Goal: Use online tool/utility: Utilize a website feature to perform a specific function

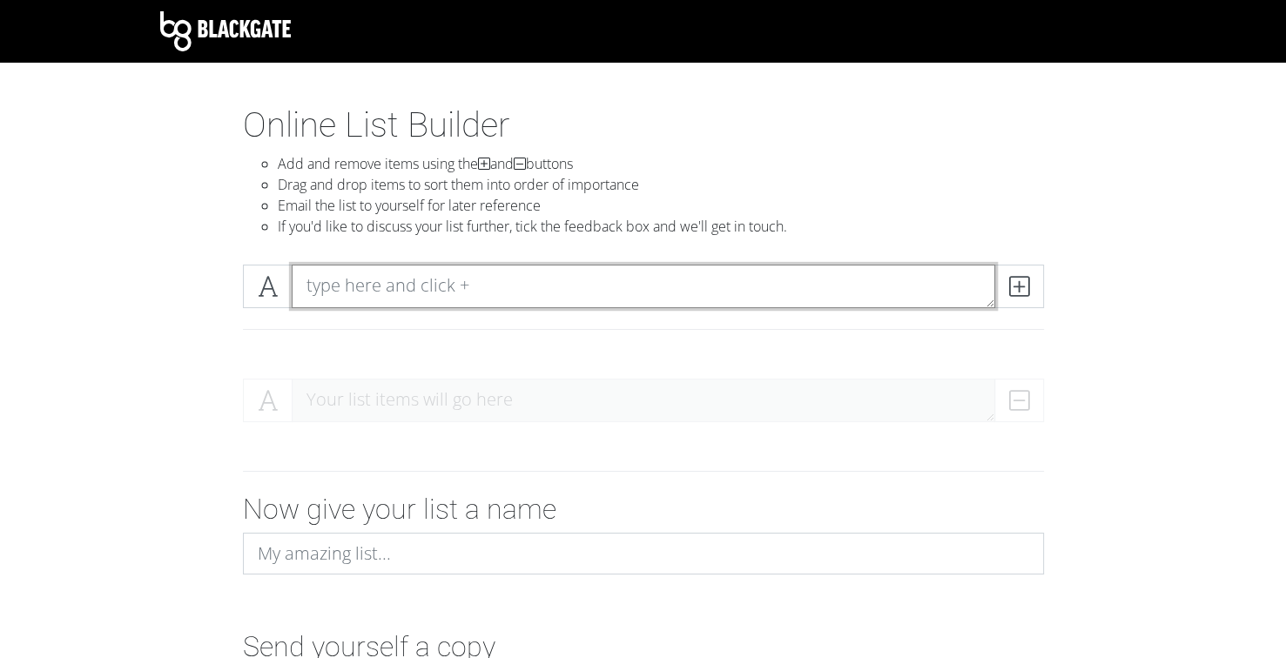
click at [401, 293] on textarea at bounding box center [643, 287] width 703 height 44
click at [429, 286] on textarea "808 Bluff" at bounding box center [643, 287] width 703 height 44
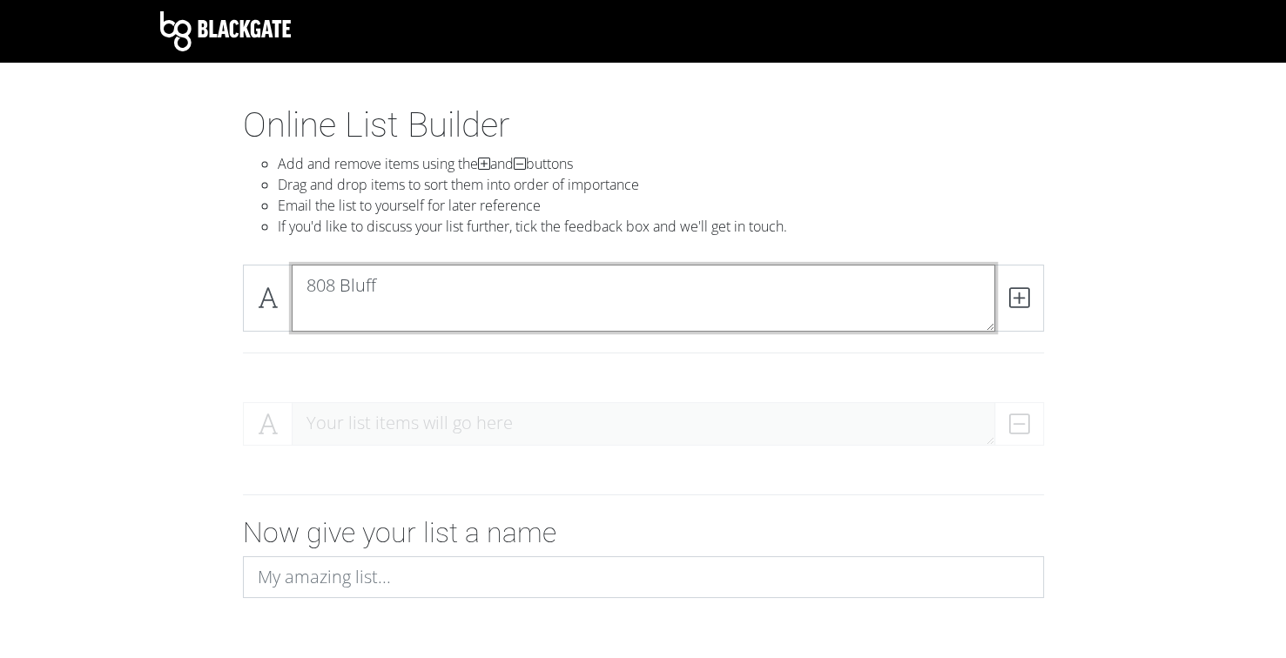
type textarea "808 Bluff"
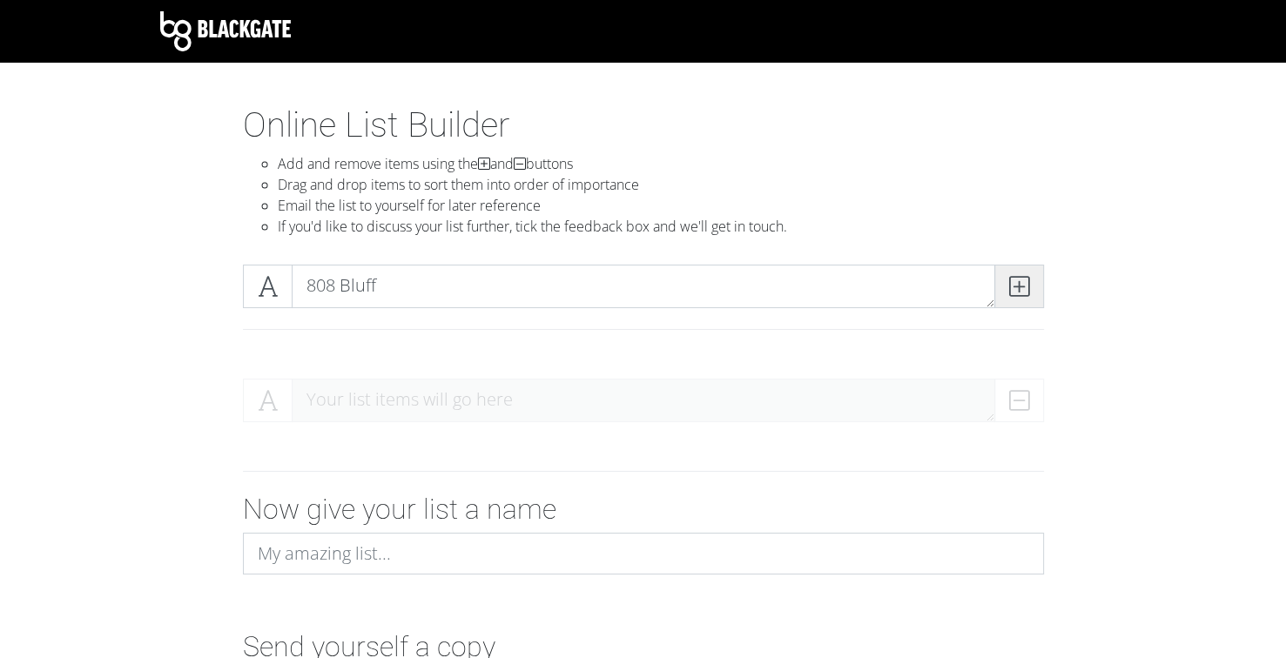
click at [1025, 287] on icon at bounding box center [1019, 286] width 20 height 17
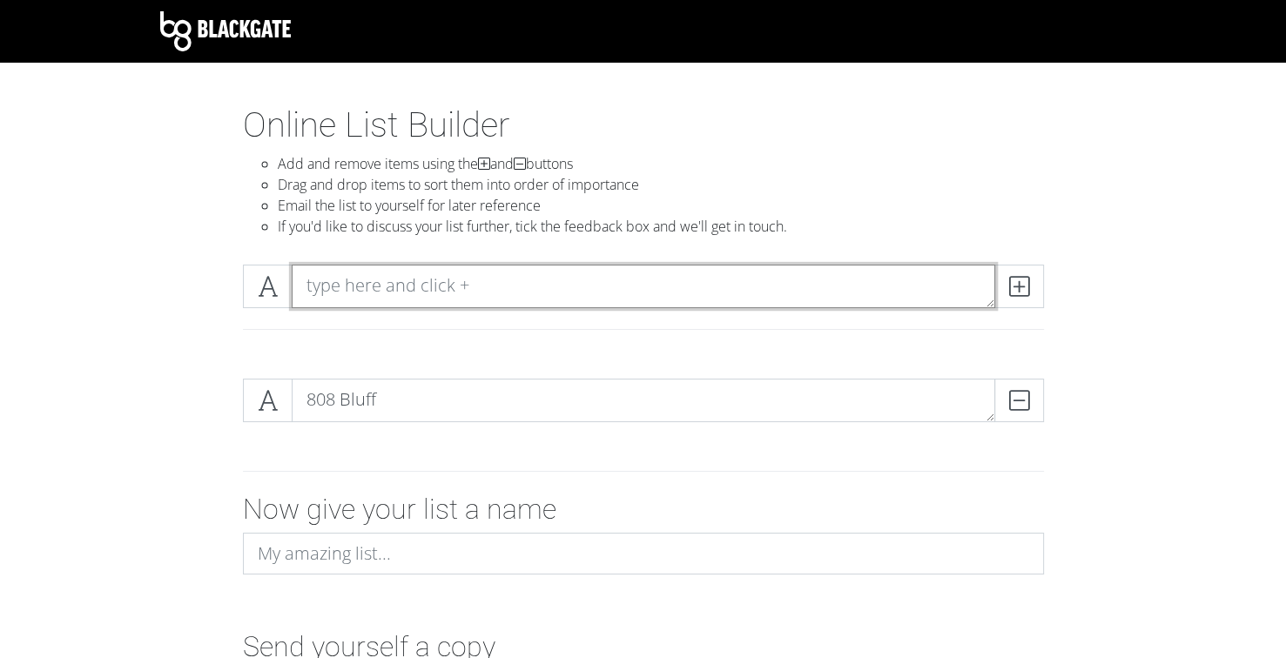
click at [427, 283] on textarea at bounding box center [643, 287] width 703 height 44
type textarea "A Quest For The Bucket"
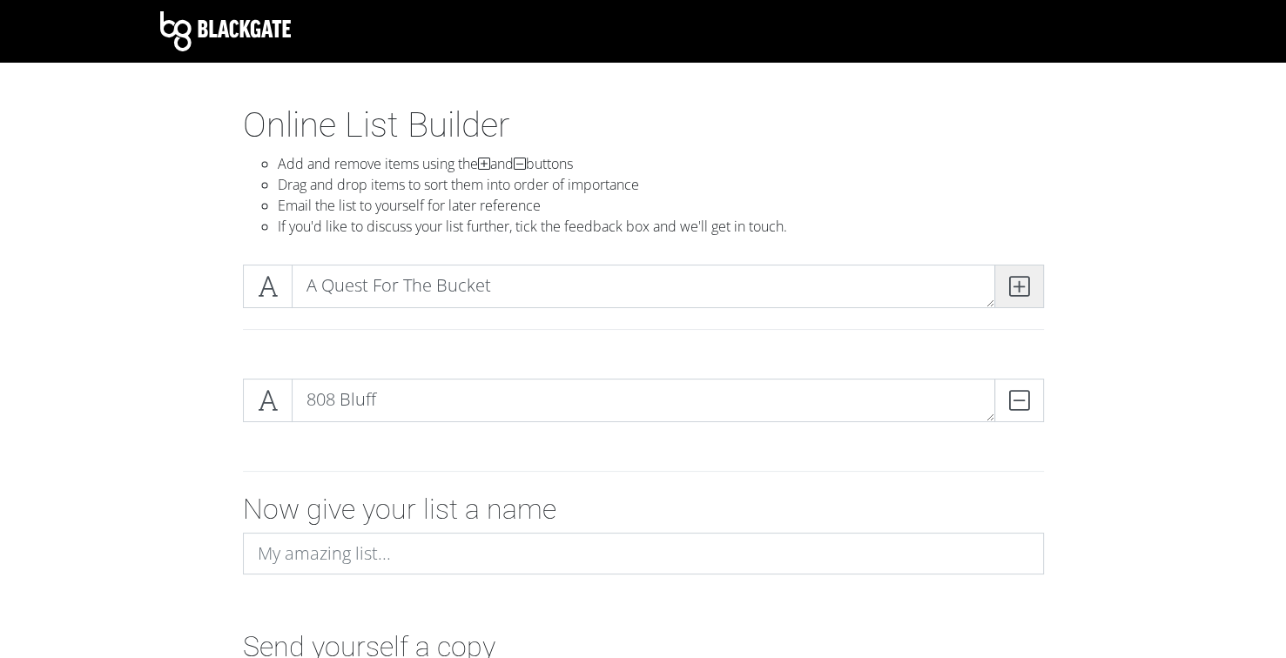
click at [1006, 289] on span at bounding box center [1019, 287] width 50 height 44
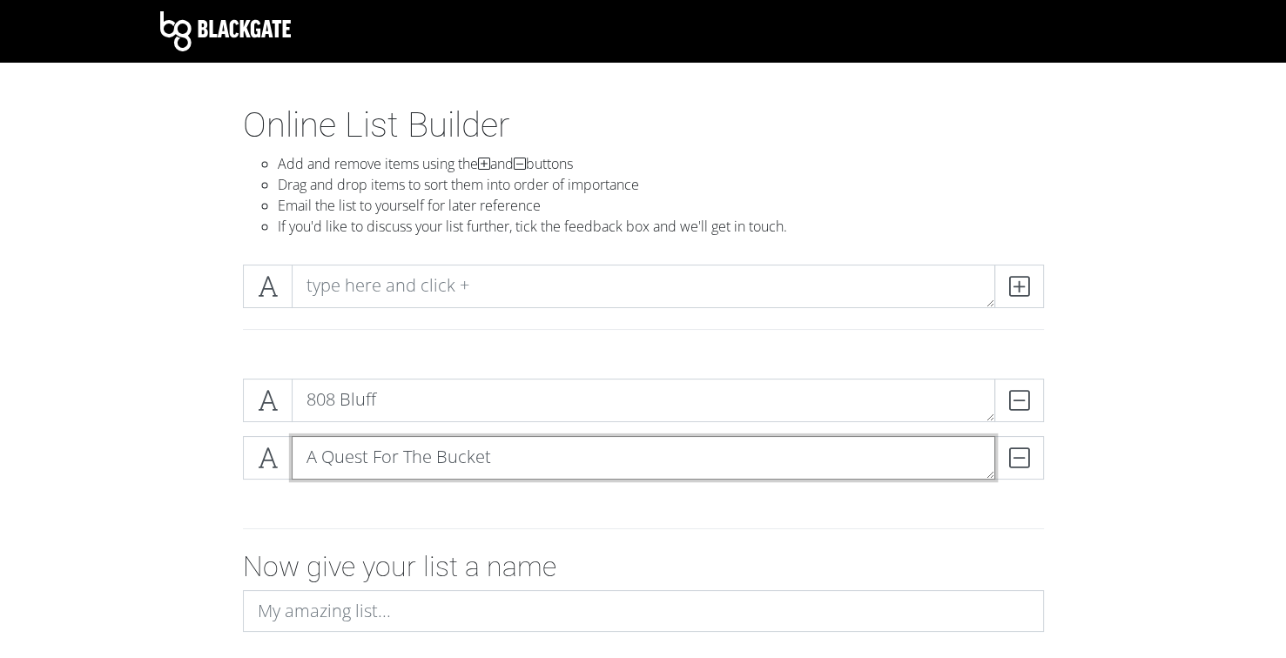
drag, startPoint x: 400, startPoint y: 455, endPoint x: 407, endPoint y: 415, distance: 40.7
click at [407, 415] on div "808 Bluff DELETE A Quest For The Bucket DELETE" at bounding box center [643, 436] width 801 height 115
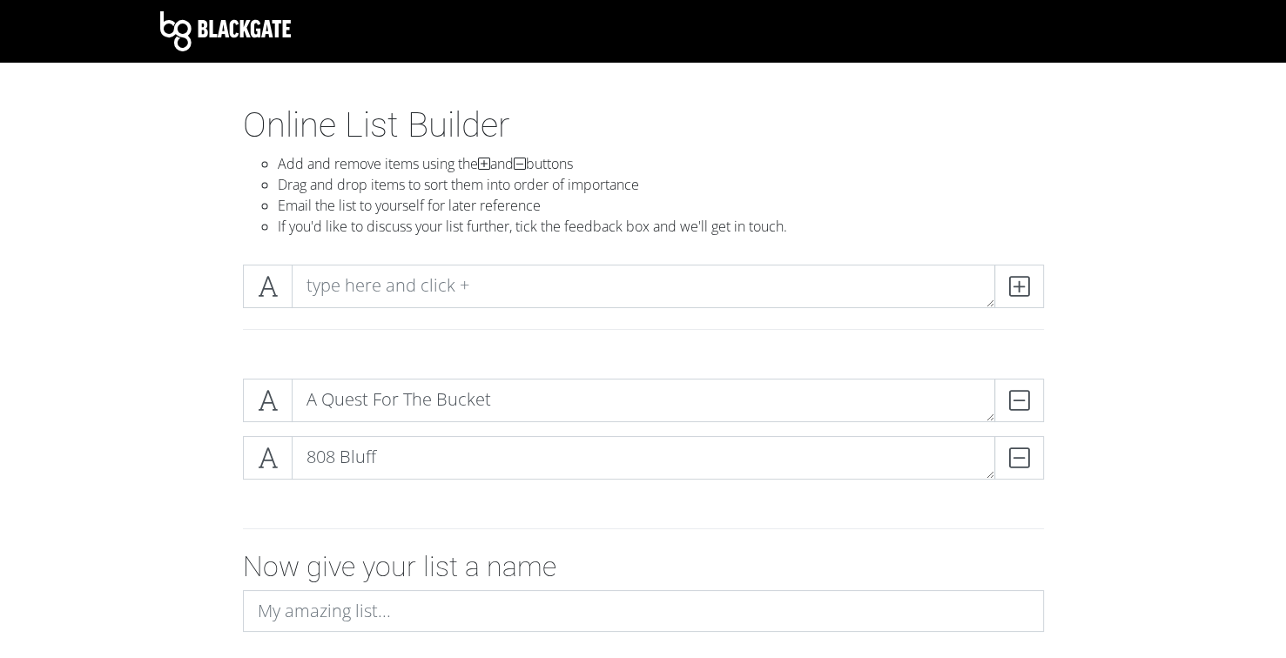
click at [174, 467] on div "A Quest For The Bucket DELETE 808 Bluff DELETE" at bounding box center [643, 436] width 993 height 143
click at [258, 392] on icon at bounding box center [268, 400] width 20 height 17
click at [265, 402] on icon at bounding box center [268, 400] width 20 height 17
click at [201, 424] on div "A Quest For The Bucket DELETE 808 Bluff DELETE" at bounding box center [643, 436] width 993 height 143
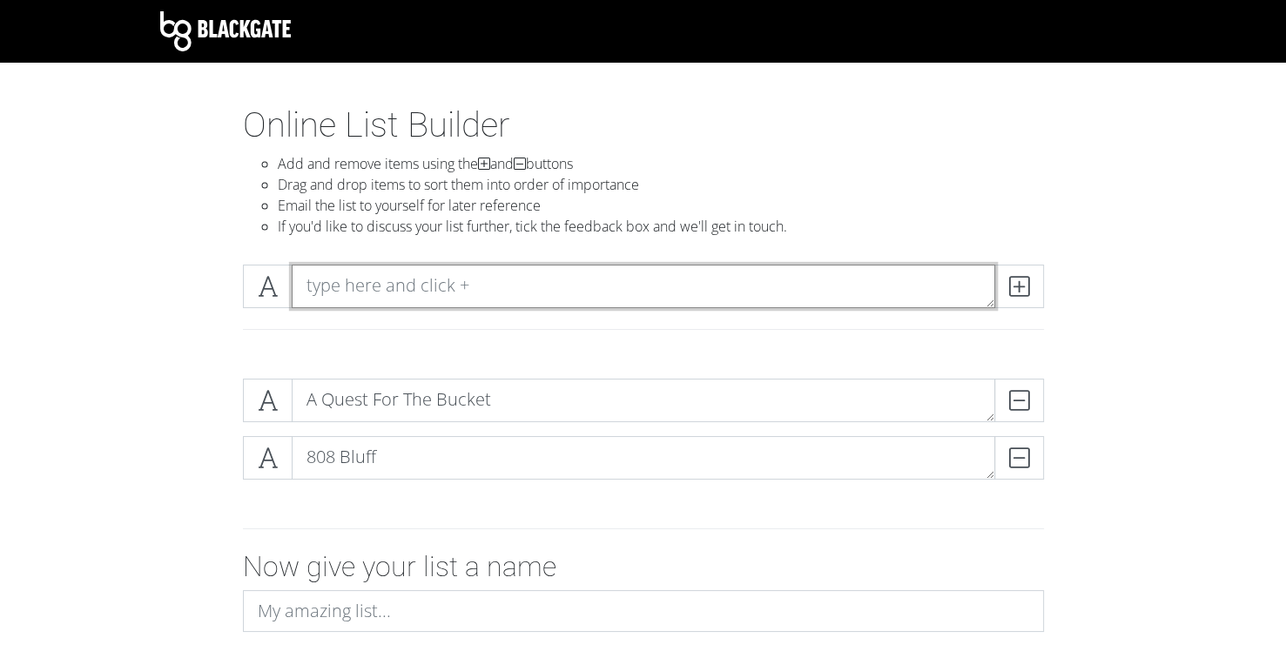
click at [466, 276] on textarea at bounding box center [643, 287] width 703 height 44
type textarea "Abyss Hunting"
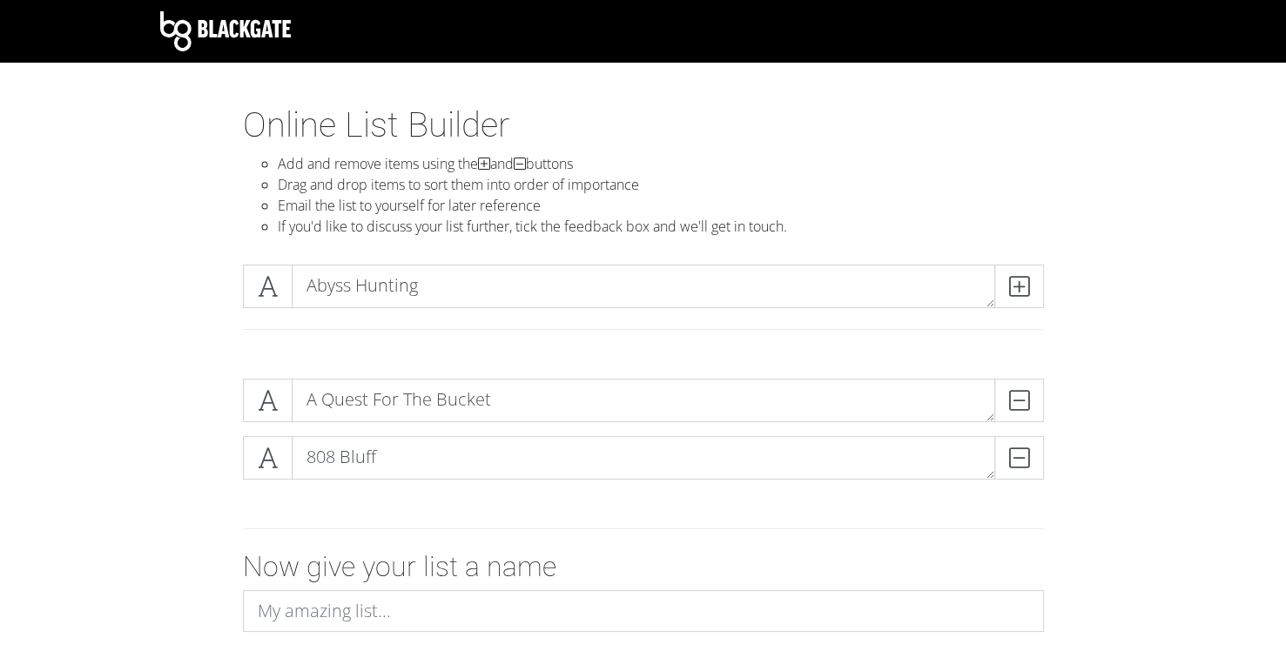
click at [200, 332] on div "Abyss Hunting" at bounding box center [643, 308] width 993 height 114
drag, startPoint x: 257, startPoint y: 283, endPoint x: 229, endPoint y: 346, distance: 68.6
click at [230, 346] on div "Abyss Hunting" at bounding box center [643, 308] width 827 height 86
drag, startPoint x: 257, startPoint y: 345, endPoint x: 299, endPoint y: 347, distance: 41.8
click at [257, 343] on div at bounding box center [643, 336] width 827 height 29
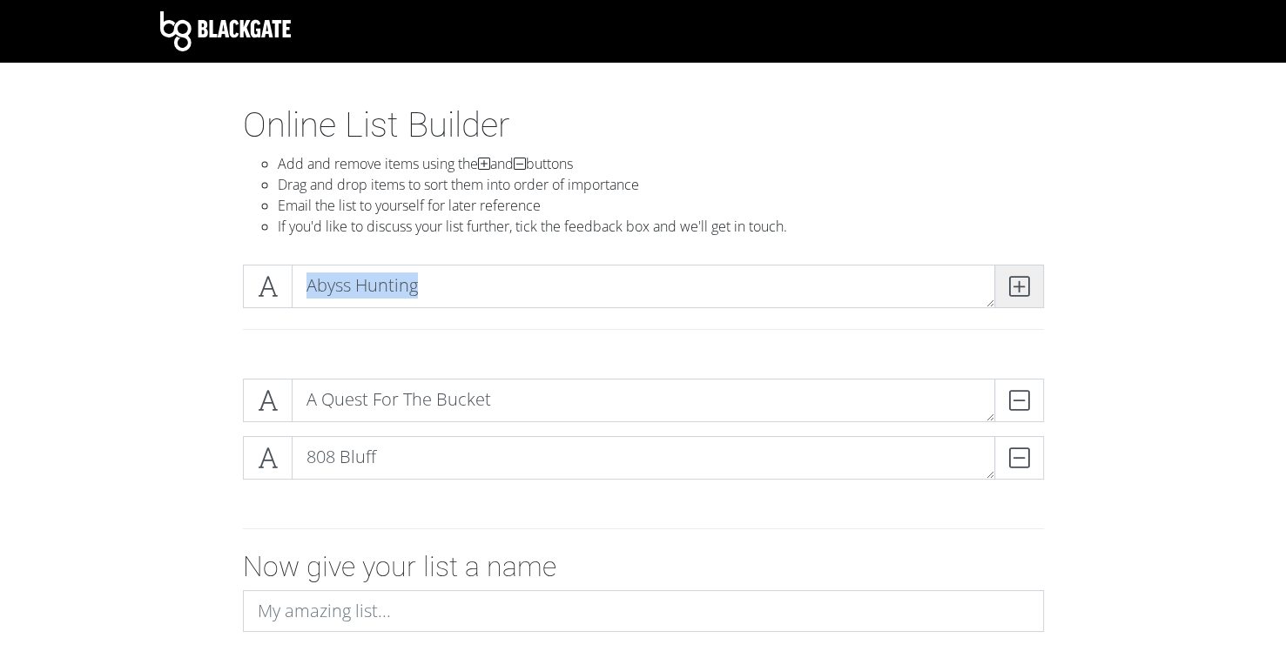
click at [1039, 267] on span at bounding box center [1019, 287] width 50 height 44
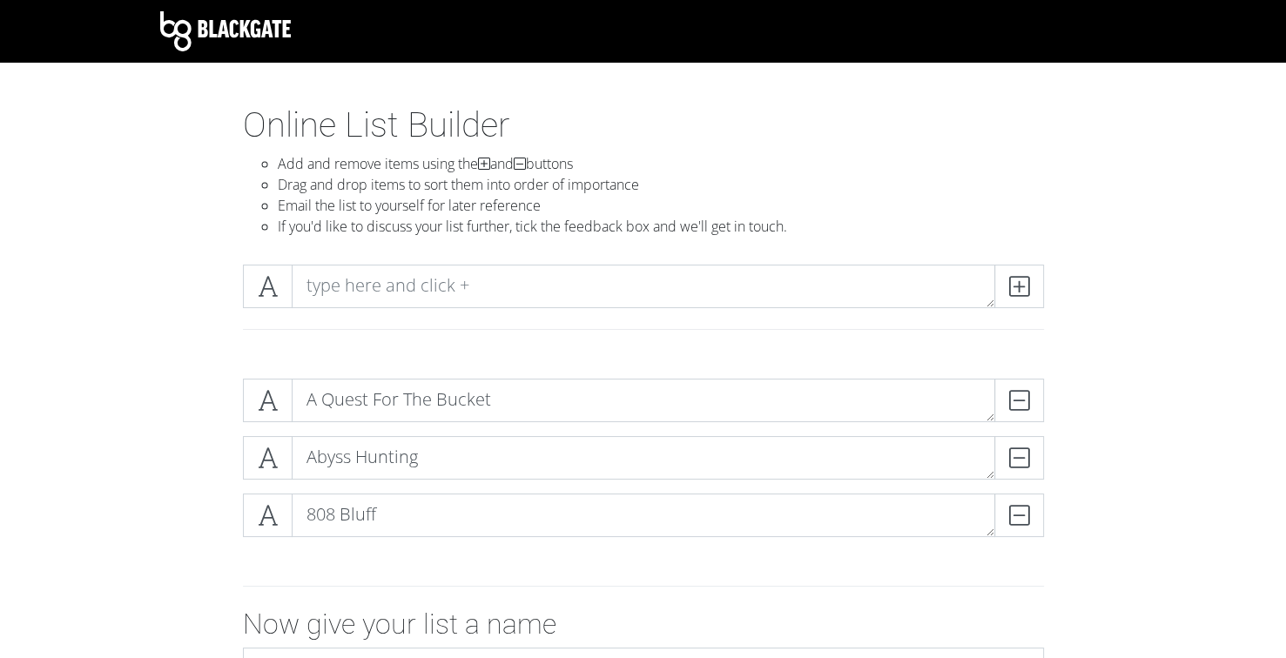
click at [66, 453] on form "A Quest For The Bucket DELETE Abyss Hunting DELETE 808 Bluff DELETE Now give yo…" at bounding box center [643, 595] width 1286 height 461
